Goal: Task Accomplishment & Management: Use online tool/utility

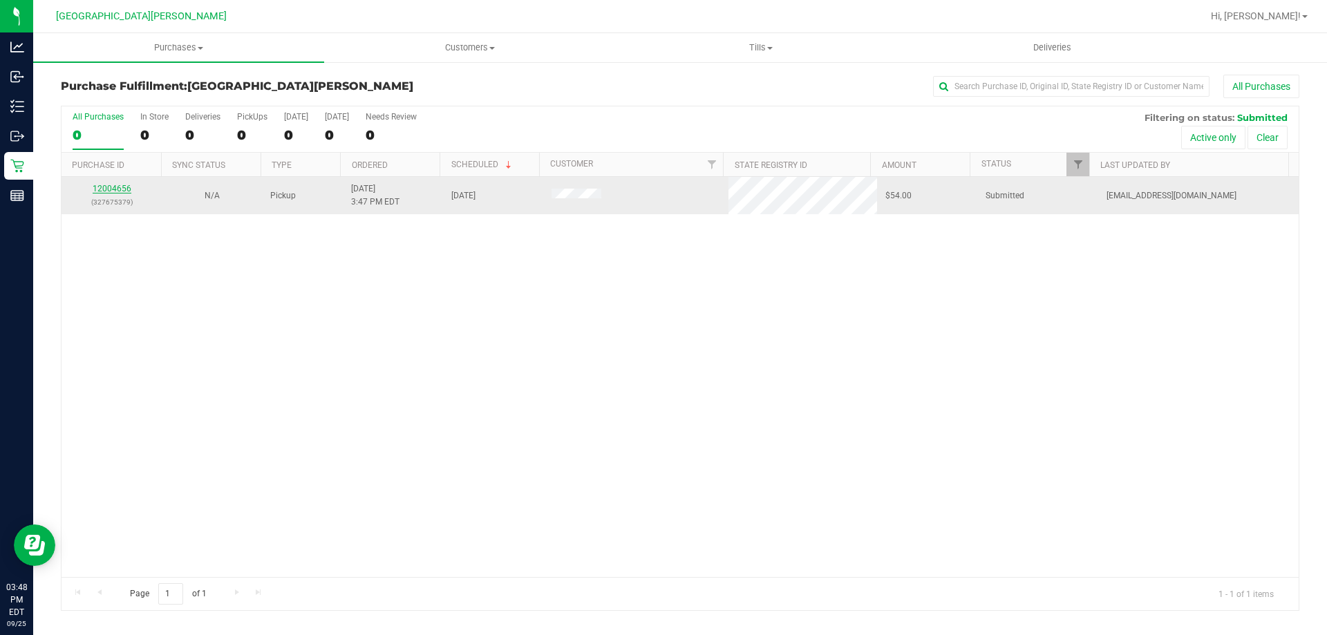
click at [127, 185] on link "12004656" at bounding box center [112, 189] width 39 height 10
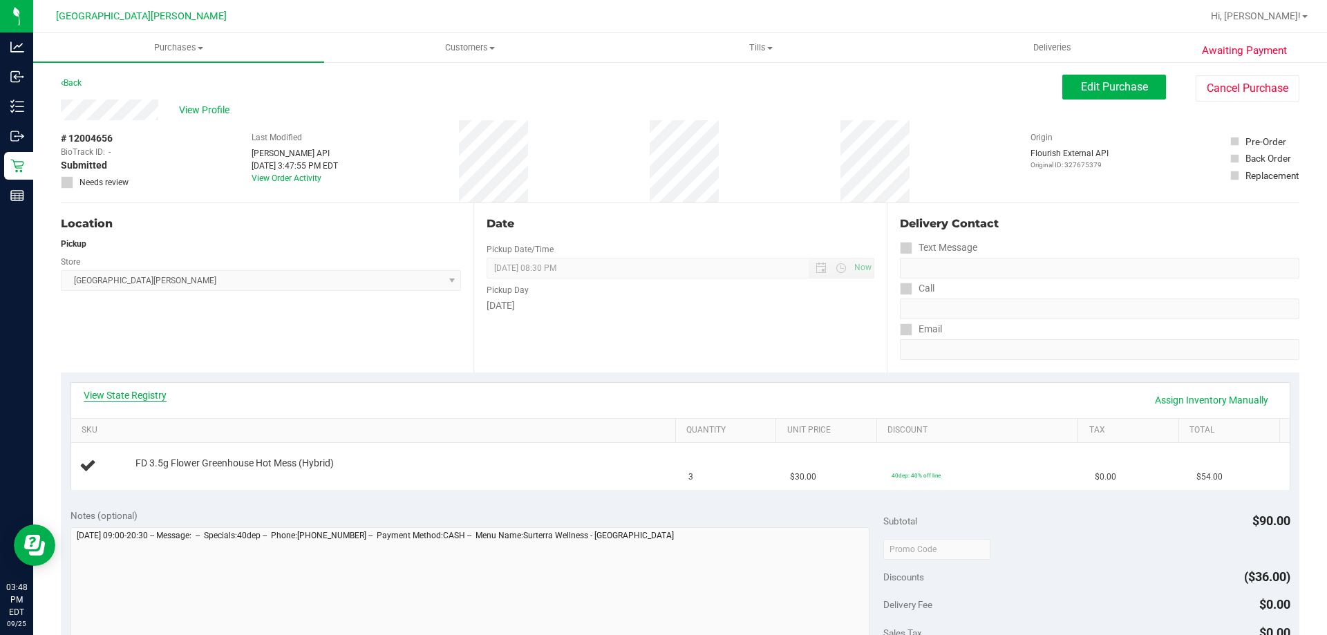
click at [152, 397] on link "View State Registry" at bounding box center [125, 395] width 83 height 14
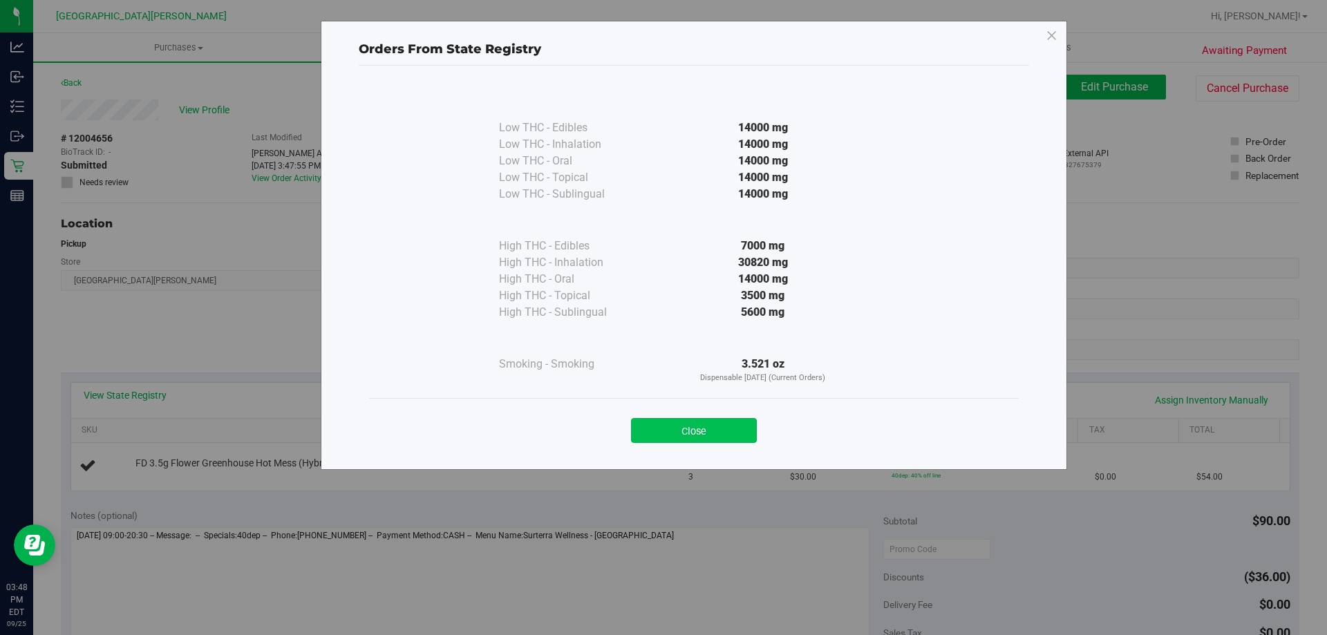
click at [673, 430] on button "Close" at bounding box center [694, 430] width 126 height 25
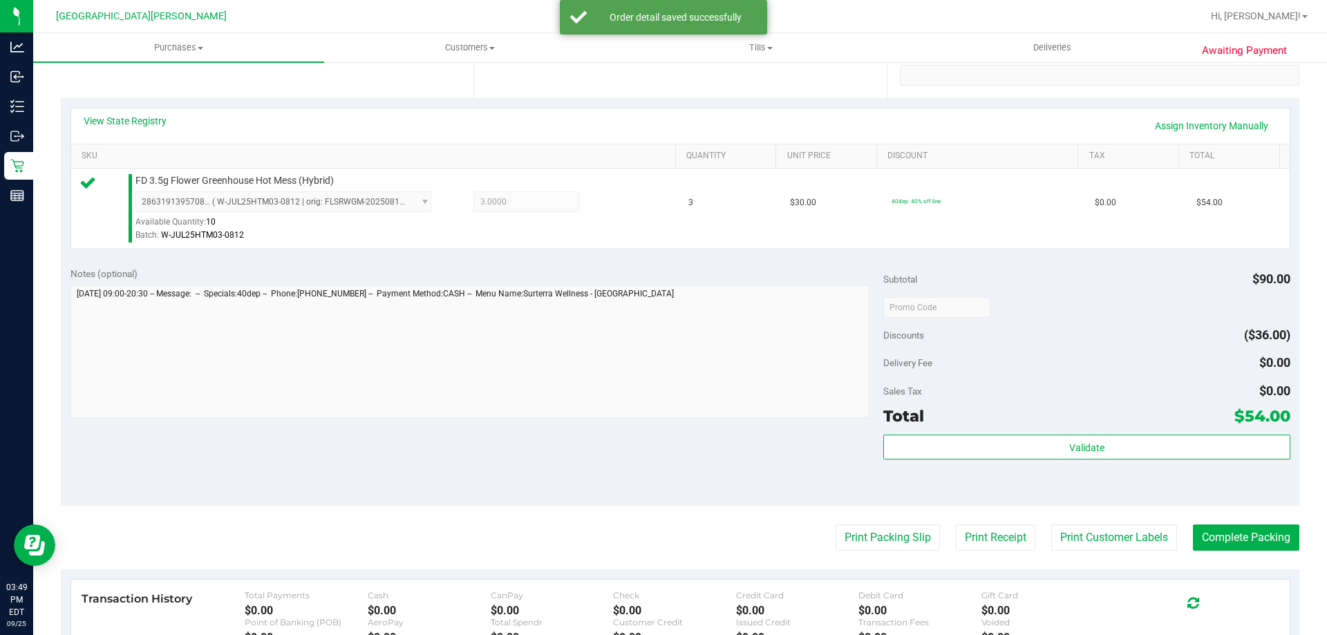
scroll to position [415, 0]
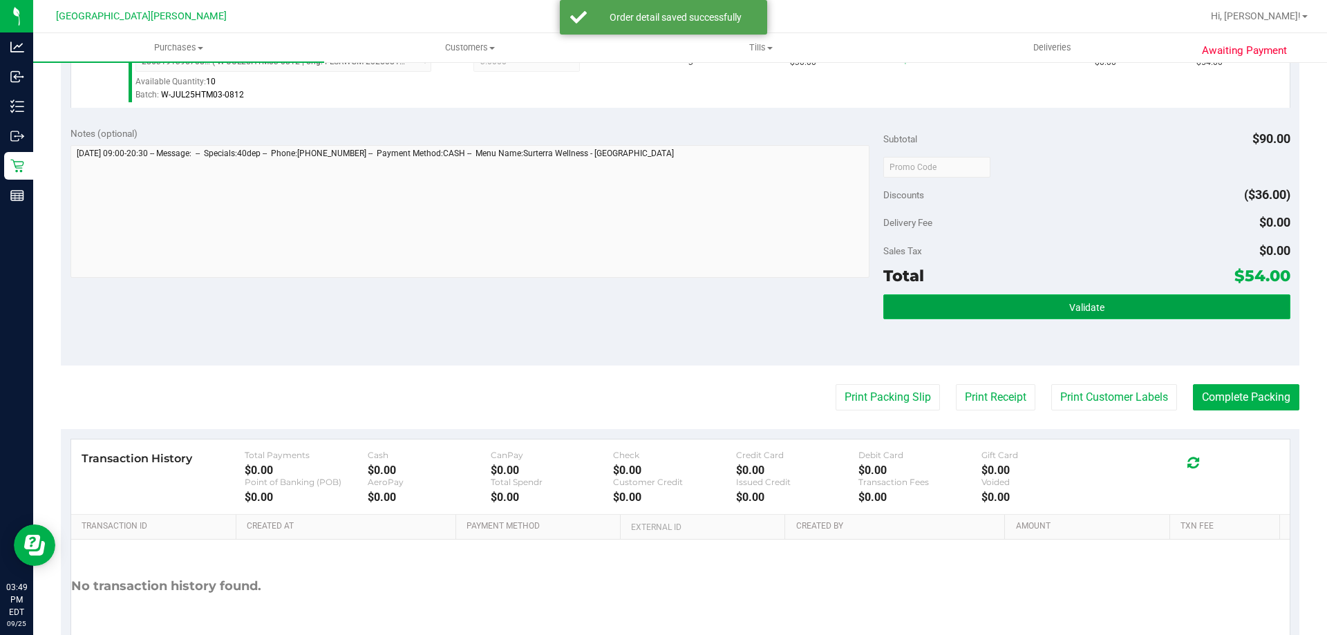
click at [1022, 301] on button "Validate" at bounding box center [1086, 306] width 406 height 25
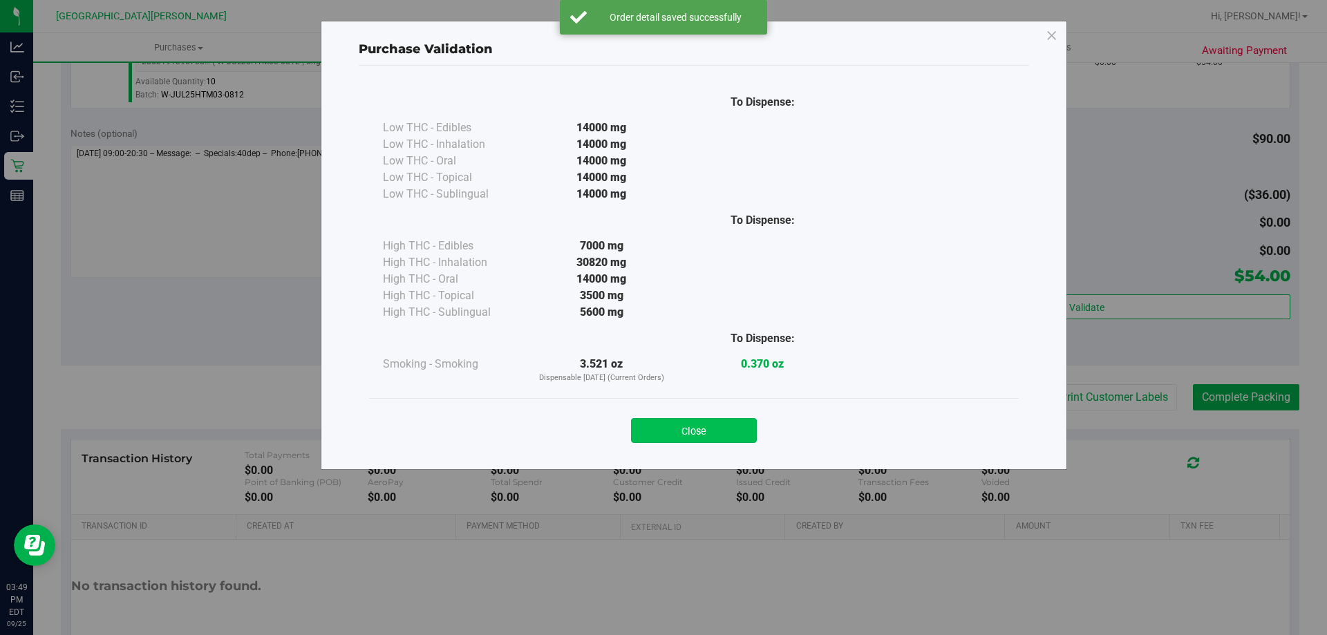
click at [697, 436] on button "Close" at bounding box center [694, 430] width 126 height 25
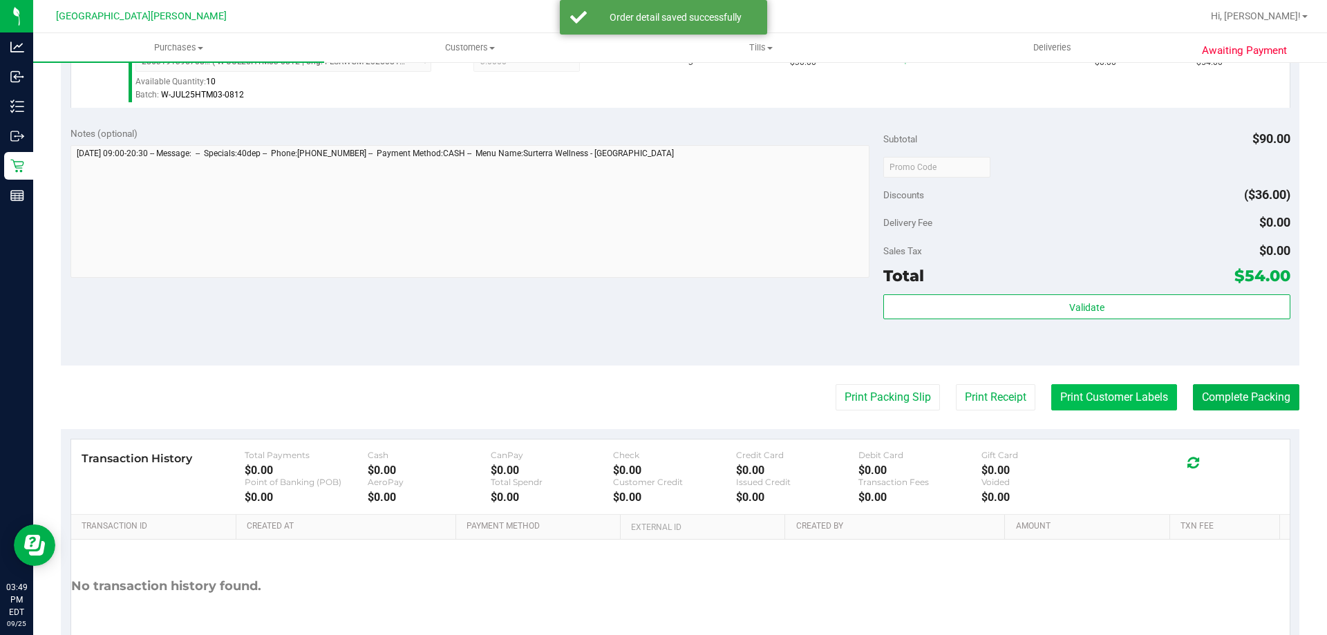
click at [1104, 386] on button "Print Customer Labels" at bounding box center [1114, 397] width 126 height 26
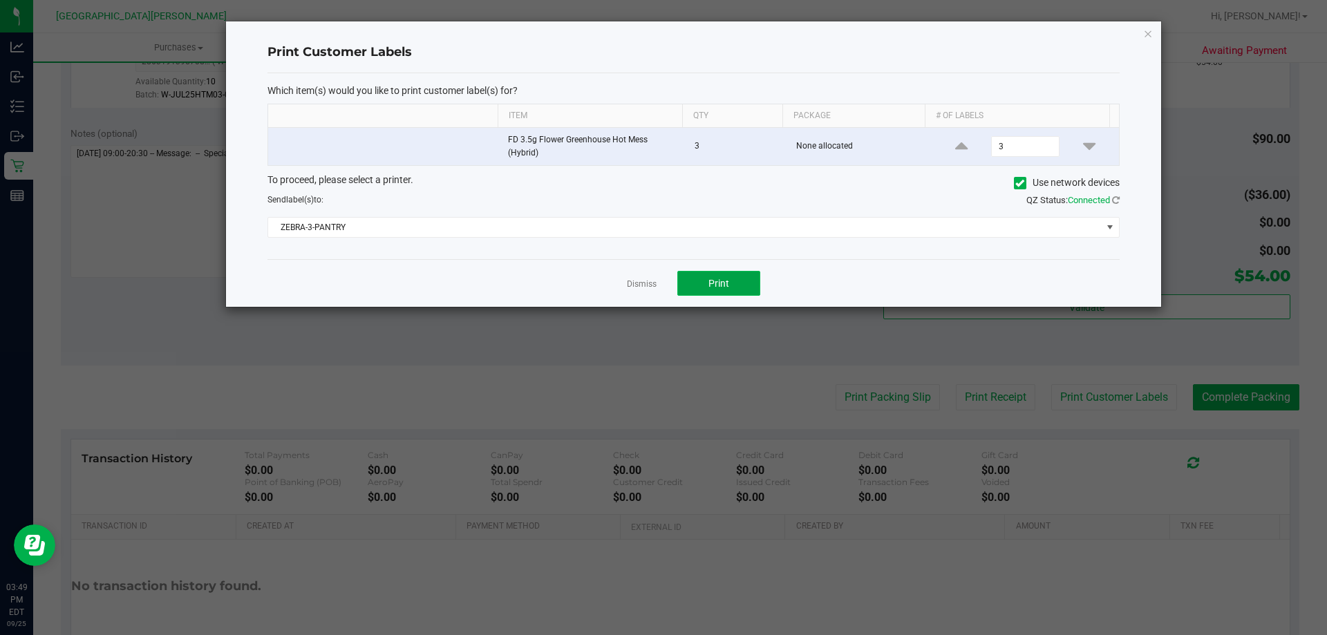
click at [730, 284] on button "Print" at bounding box center [718, 283] width 83 height 25
click at [637, 289] on link "Dismiss" at bounding box center [642, 285] width 30 height 12
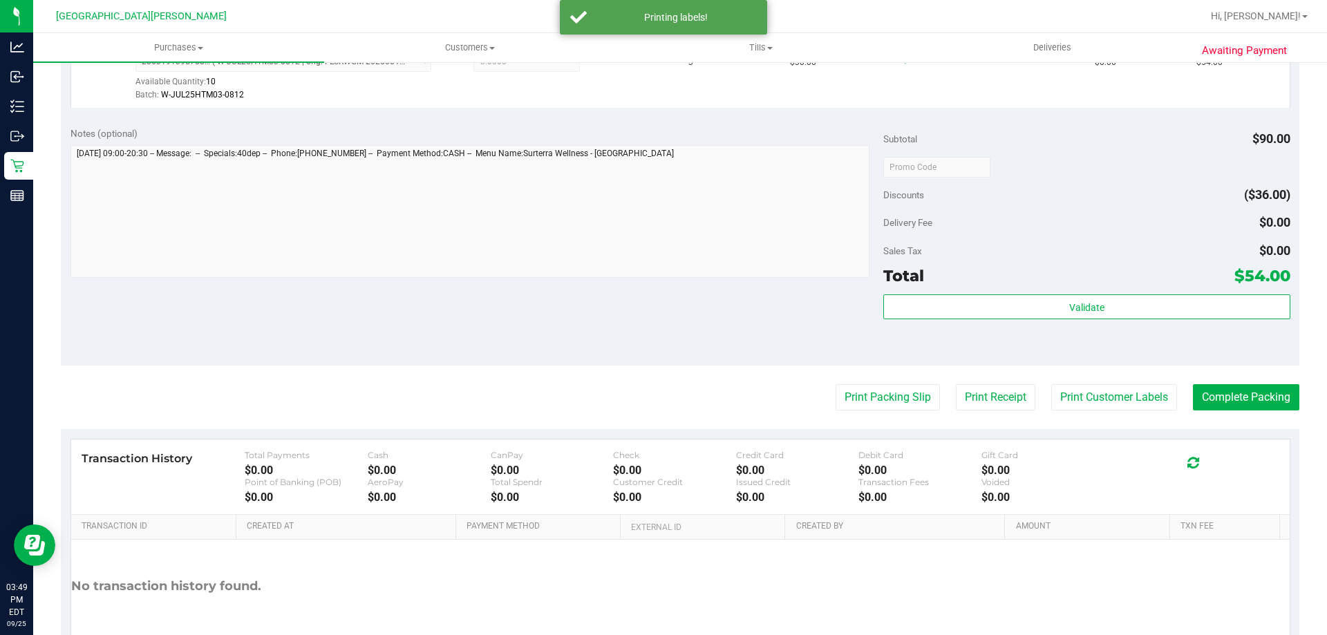
click at [624, 293] on div "Notes (optional) Subtotal $90.00 Discounts ($36.00) Delivery Fee $0.00 Sales Ta…" at bounding box center [680, 241] width 1239 height 249
click at [1226, 396] on button "Complete Packing" at bounding box center [1246, 397] width 106 height 26
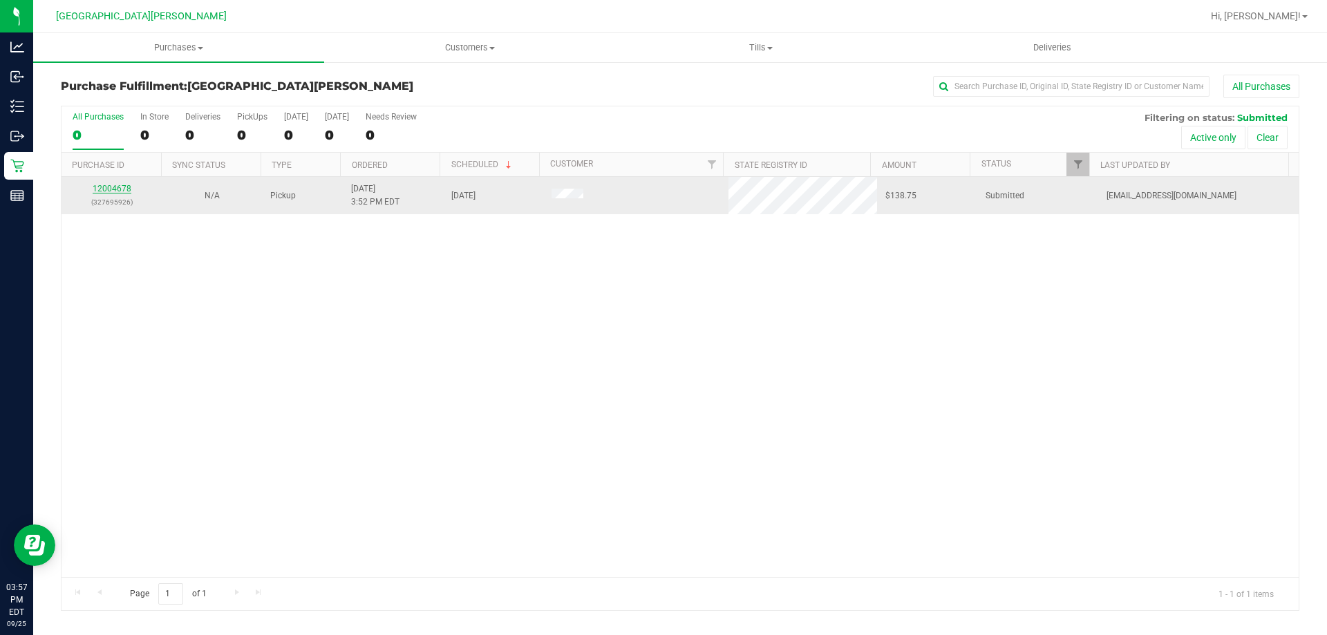
click at [114, 186] on link "12004678" at bounding box center [112, 189] width 39 height 10
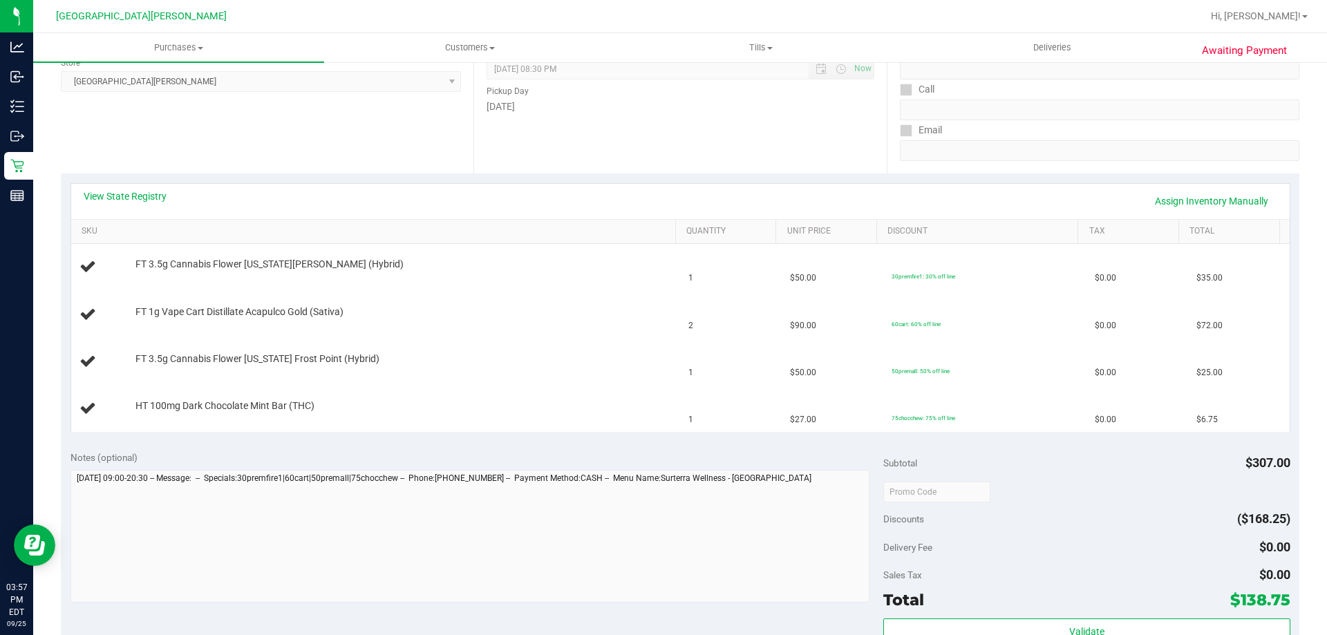
scroll to position [207, 0]
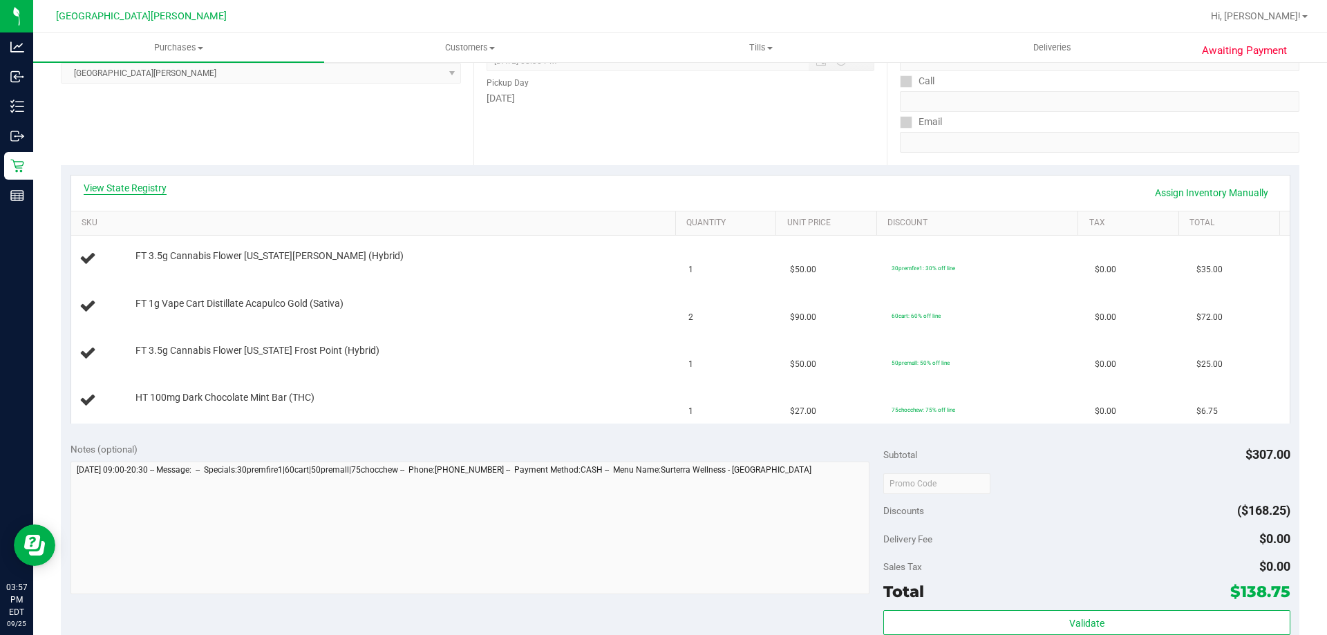
click at [139, 185] on link "View State Registry" at bounding box center [125, 188] width 83 height 14
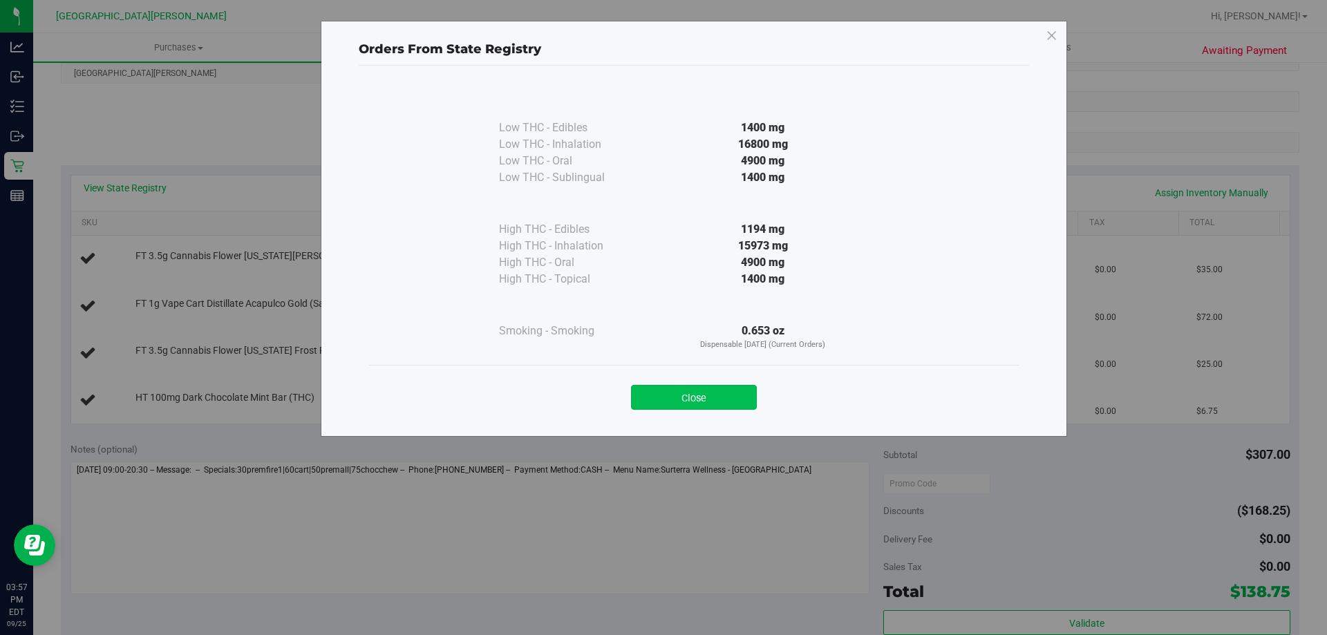
click at [688, 394] on button "Close" at bounding box center [694, 397] width 126 height 25
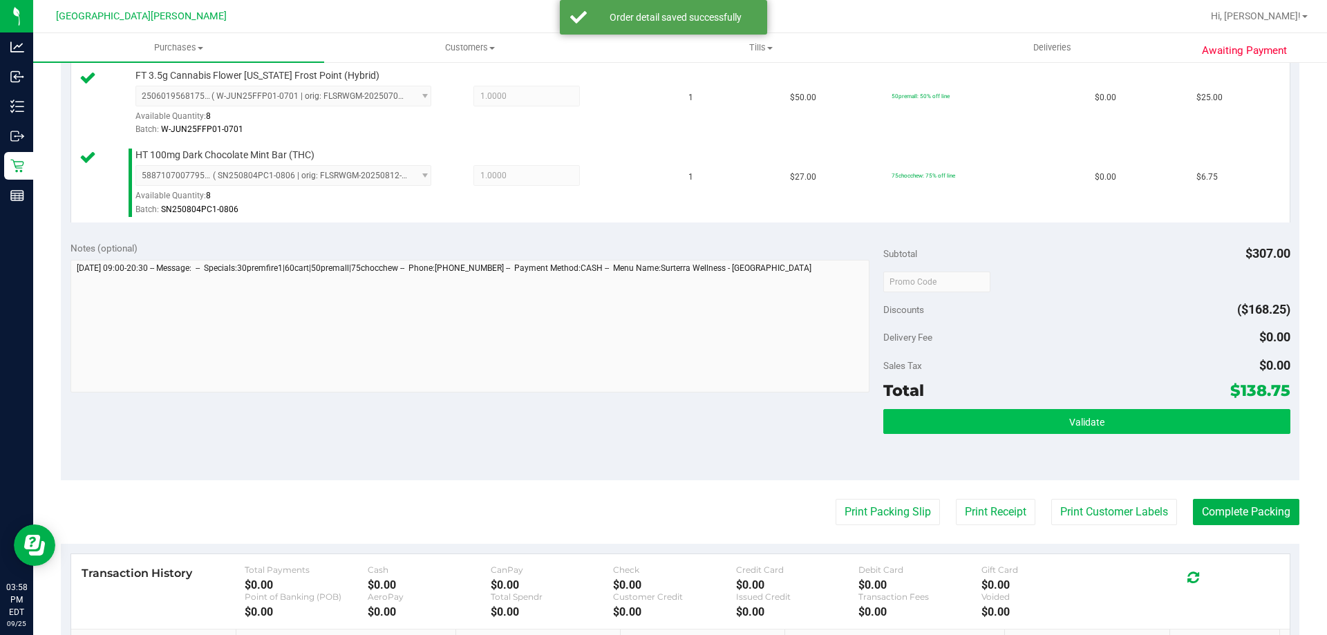
scroll to position [691, 0]
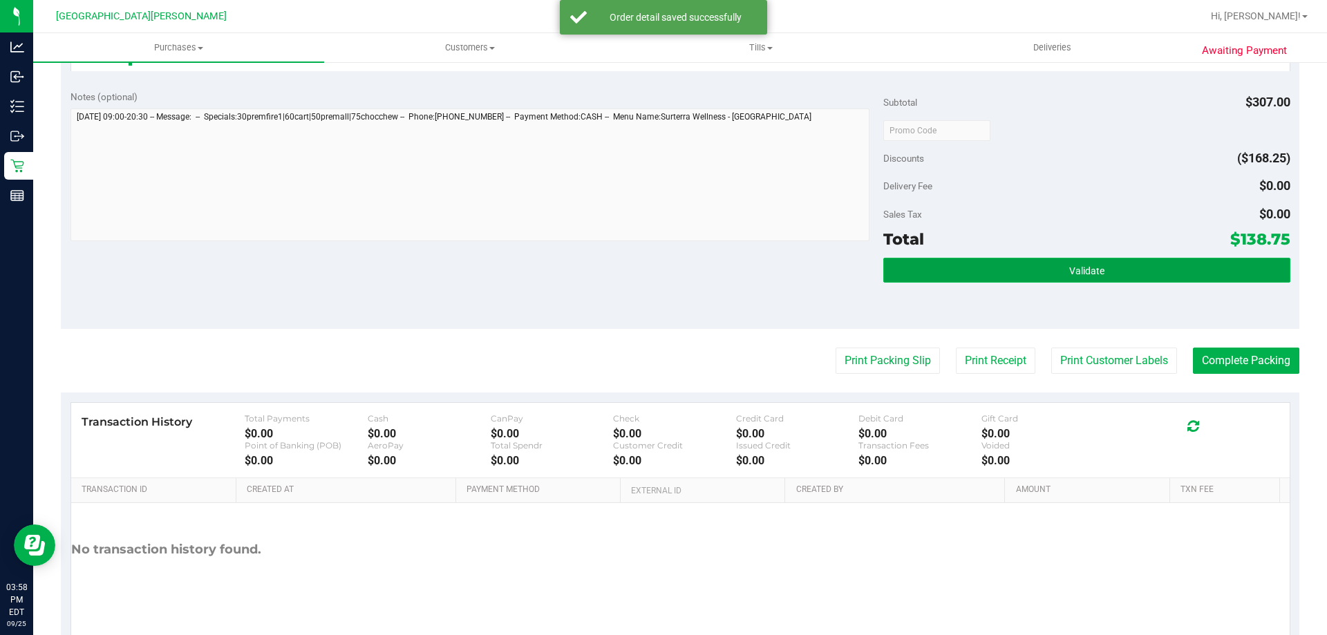
click at [1047, 268] on button "Validate" at bounding box center [1086, 270] width 406 height 25
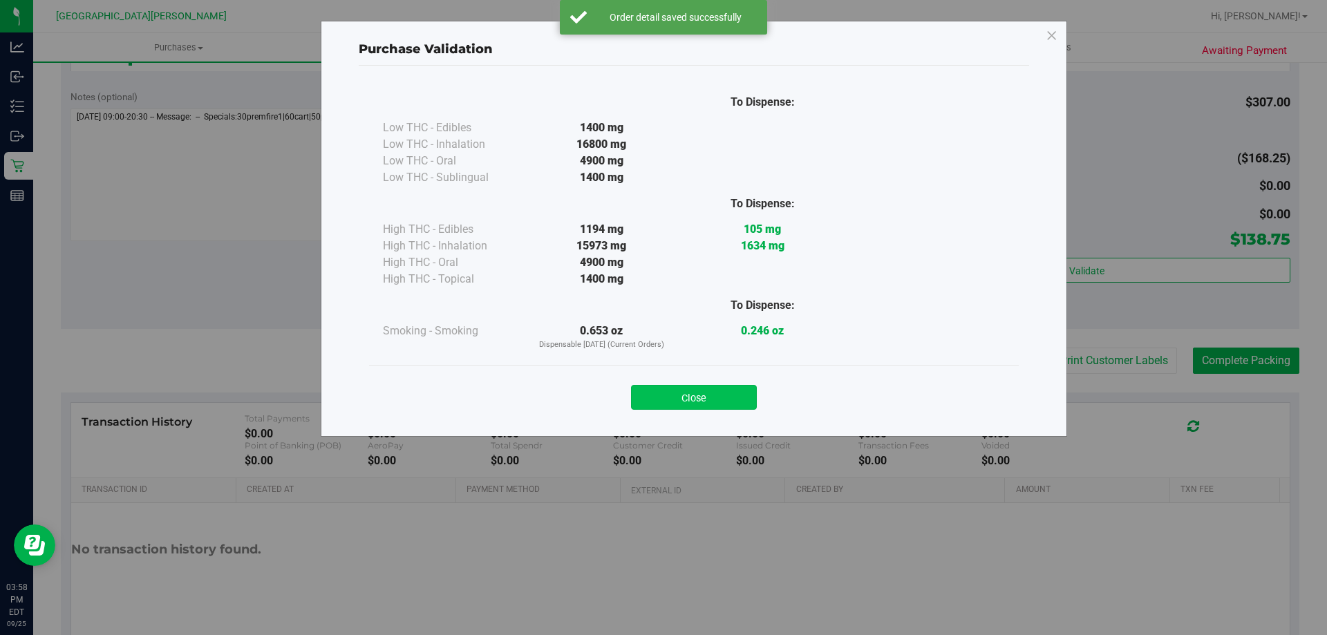
click at [703, 406] on button "Close" at bounding box center [694, 397] width 126 height 25
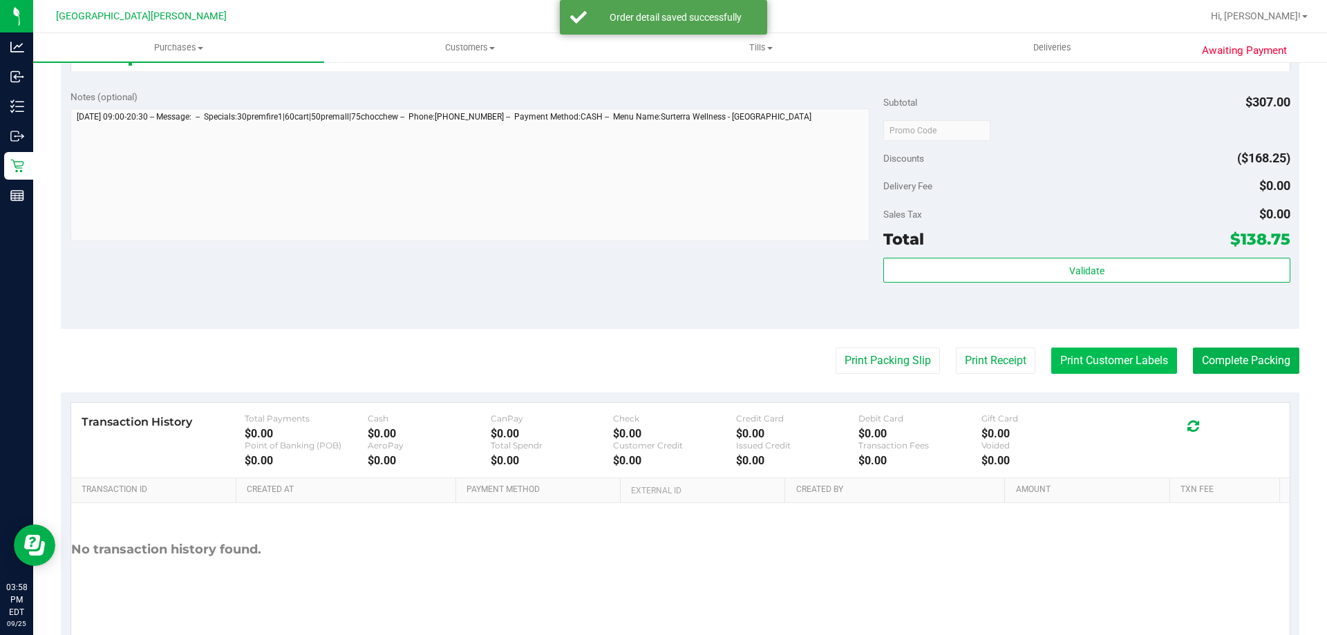
click at [1083, 374] on button "Print Customer Labels" at bounding box center [1114, 361] width 126 height 26
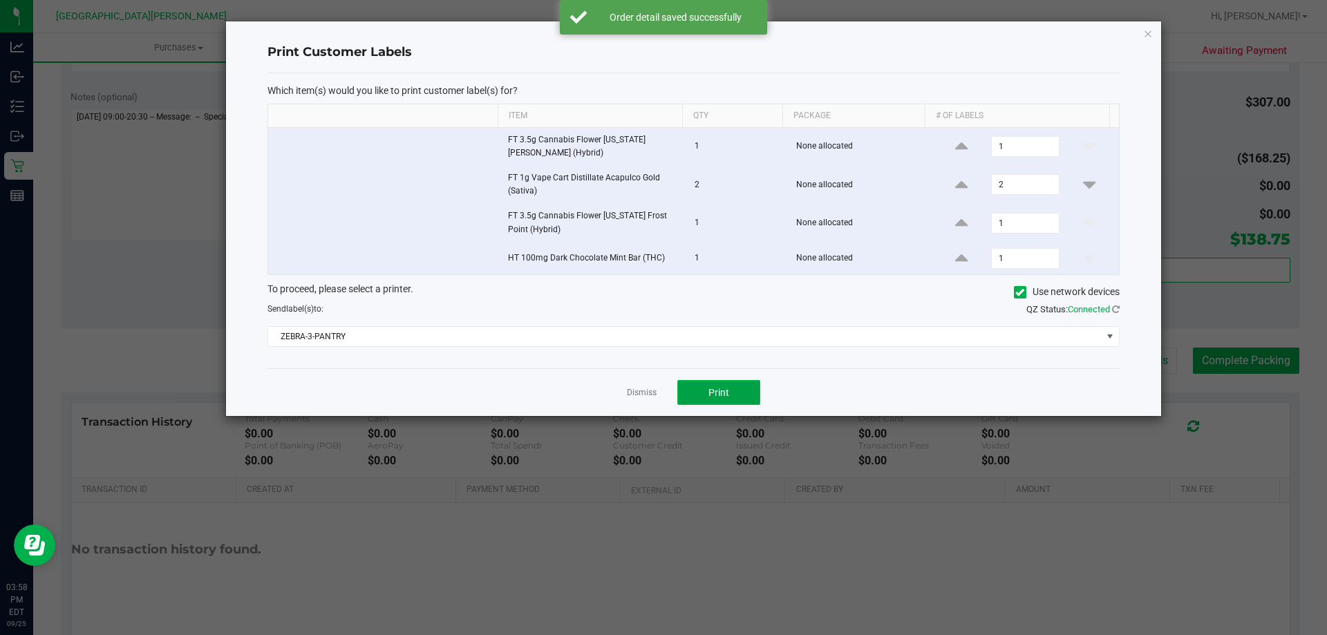
click at [698, 399] on button "Print" at bounding box center [718, 392] width 83 height 25
click at [642, 390] on link "Dismiss" at bounding box center [642, 393] width 30 height 12
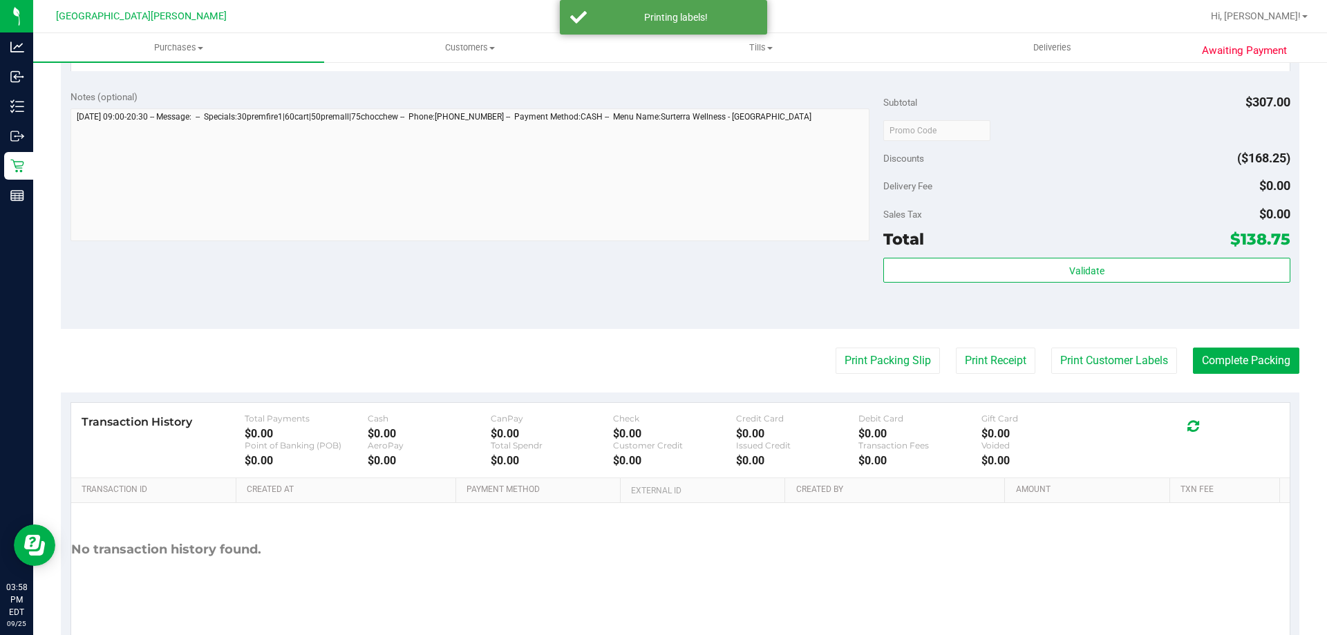
click at [570, 290] on div "Notes (optional) Subtotal $307.00 Discounts ($168.25) Delivery Fee $0.00 Sales …" at bounding box center [680, 204] width 1239 height 249
click at [1239, 358] on button "Complete Packing" at bounding box center [1246, 361] width 106 height 26
